Goal: Information Seeking & Learning: Learn about a topic

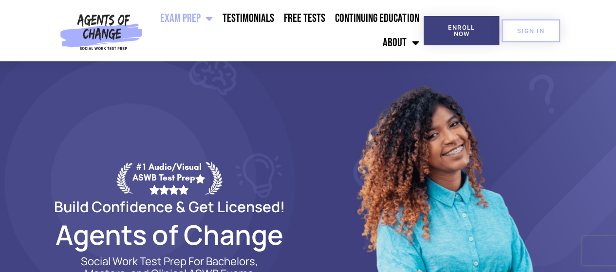
click at [339, 49] on ul "Exam Prep BSW Exam Prep: ASWB Bachelors Level Exam LMSW Exam Prep: ASWB Masters…" at bounding box center [285, 30] width 277 height 49
click at [304, 17] on link "Free Tests" at bounding box center [304, 18] width 51 height 24
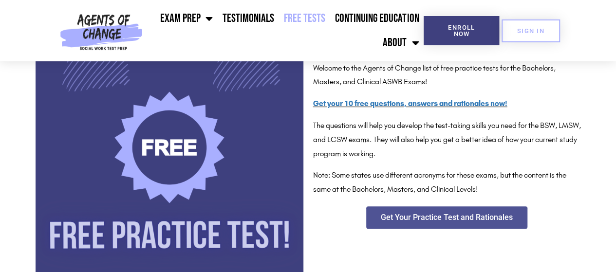
scroll to position [243, 0]
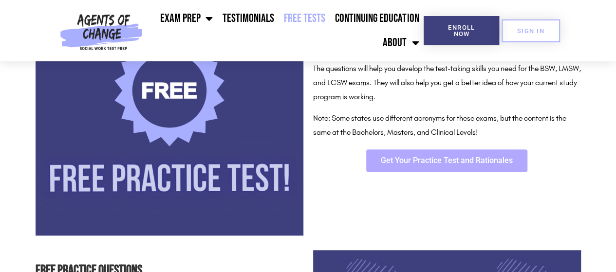
click at [417, 161] on span "Get Your Practice Test and Rationales" at bounding box center [447, 161] width 132 height 8
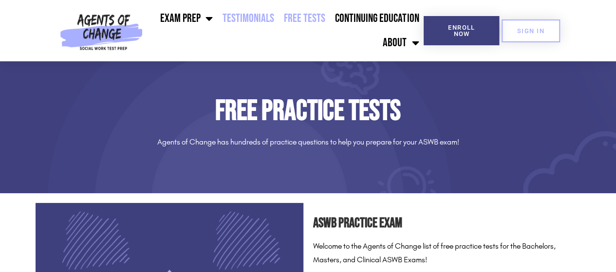
scroll to position [0, 0]
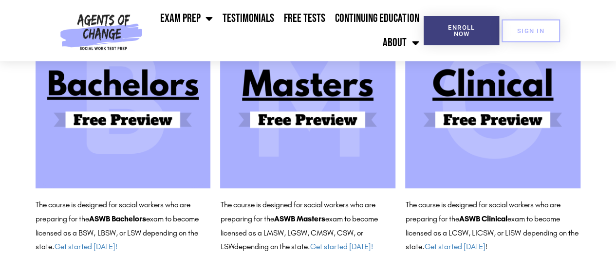
click at [329, 129] on img at bounding box center [307, 100] width 175 height 175
